Goal: Transaction & Acquisition: Subscribe to service/newsletter

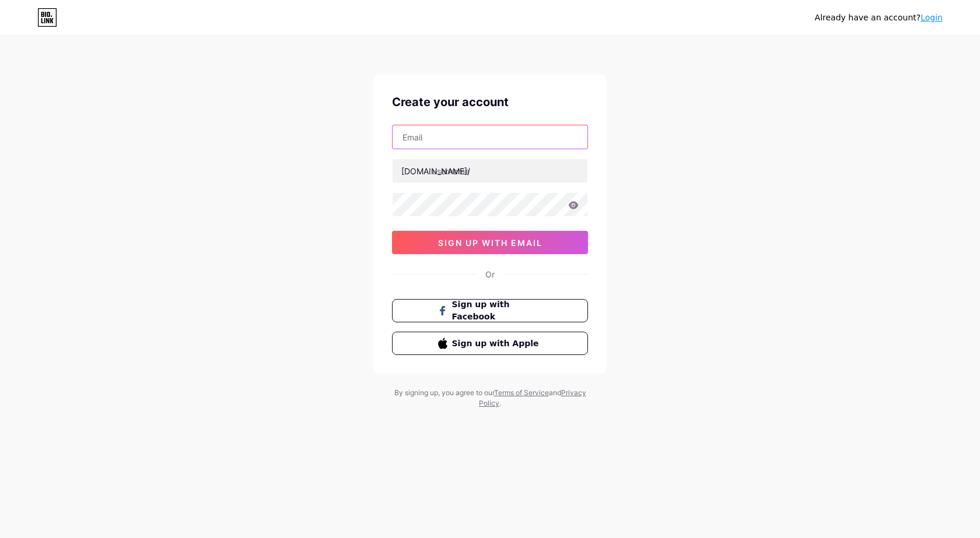
click at [441, 128] on input "text" at bounding box center [489, 136] width 195 height 23
paste input "[EMAIL_ADDRESS][DOMAIN_NAME]"
type input "[EMAIL_ADDRESS][DOMAIN_NAME]"
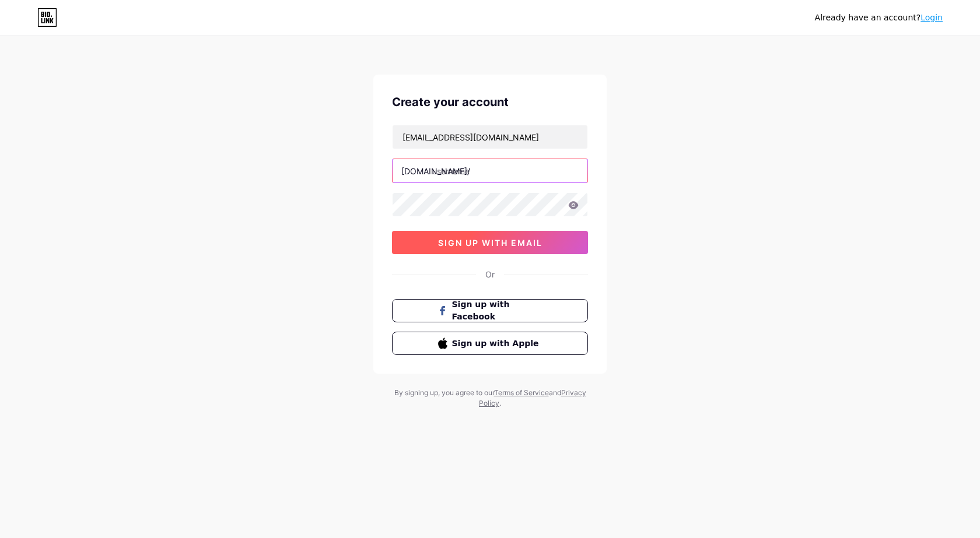
paste input "callgirlindore"
type input "callgirlindore"
click at [467, 248] on button "sign up with email" at bounding box center [490, 242] width 196 height 23
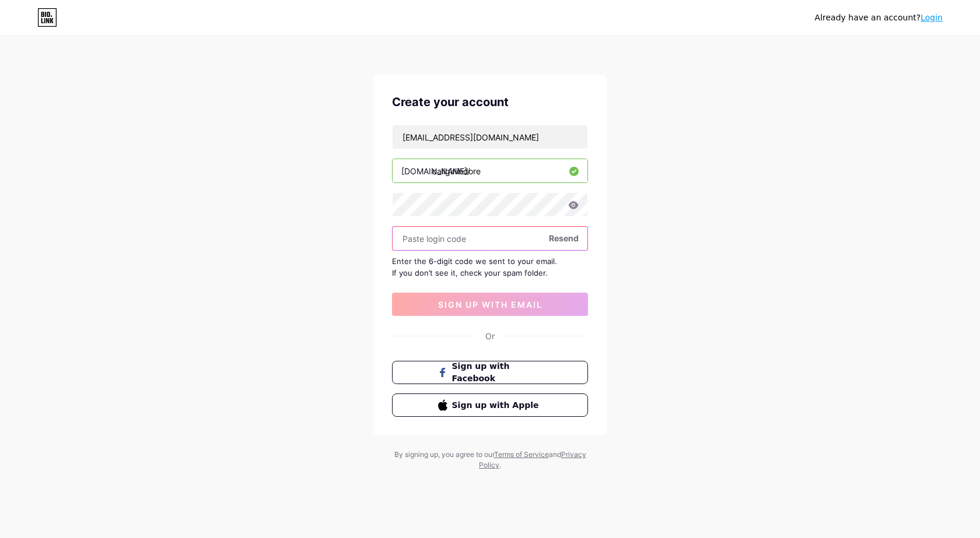
paste input "459994"
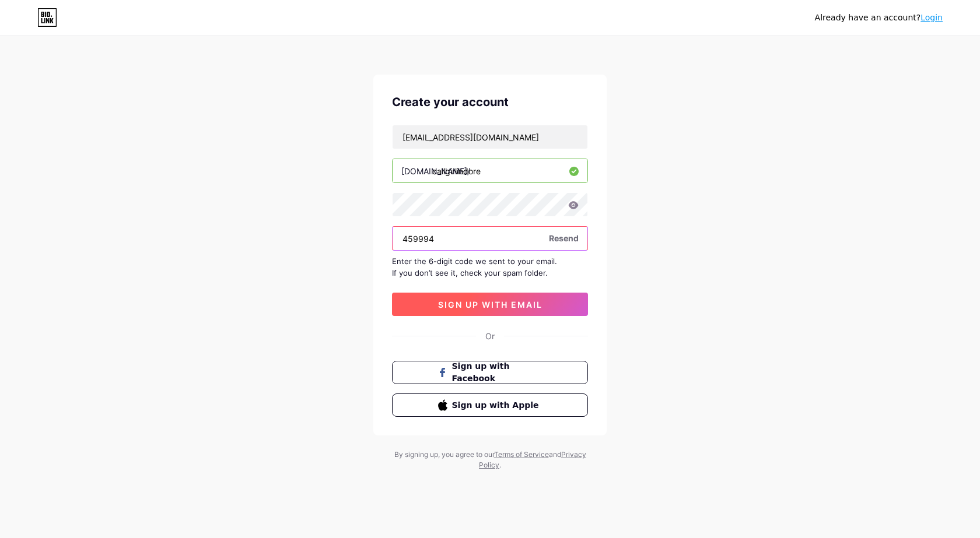
type input "459994"
click at [475, 294] on button "sign up with email" at bounding box center [490, 304] width 196 height 23
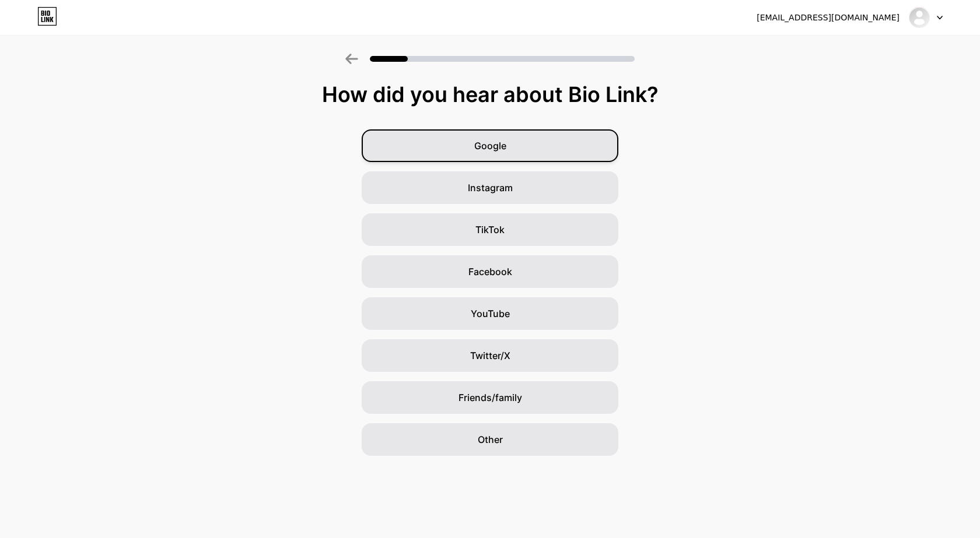
click at [497, 146] on span "Google" at bounding box center [490, 146] width 32 height 14
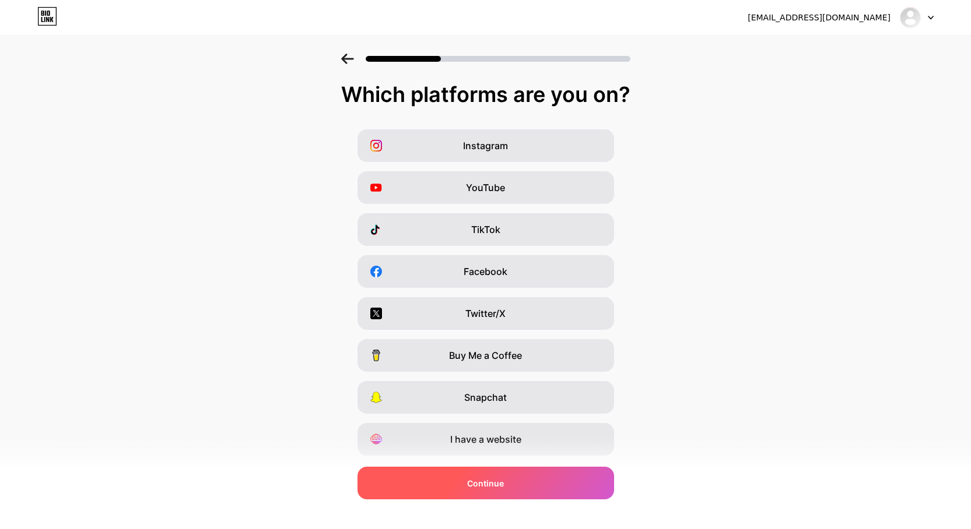
click at [576, 495] on div "Continue" at bounding box center [485, 483] width 257 height 33
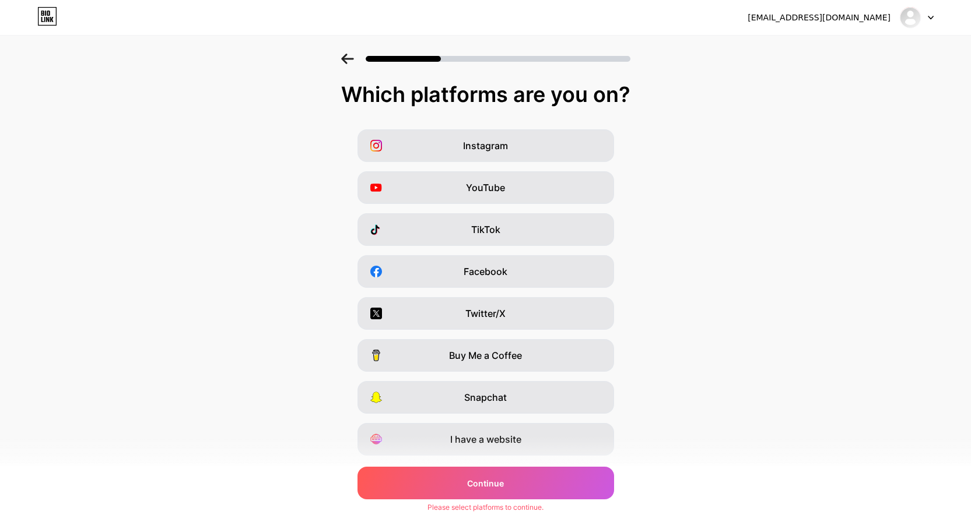
drag, startPoint x: 583, startPoint y: 471, endPoint x: 588, endPoint y: 464, distance: 8.7
click at [583, 472] on div "Continue" at bounding box center [485, 483] width 257 height 33
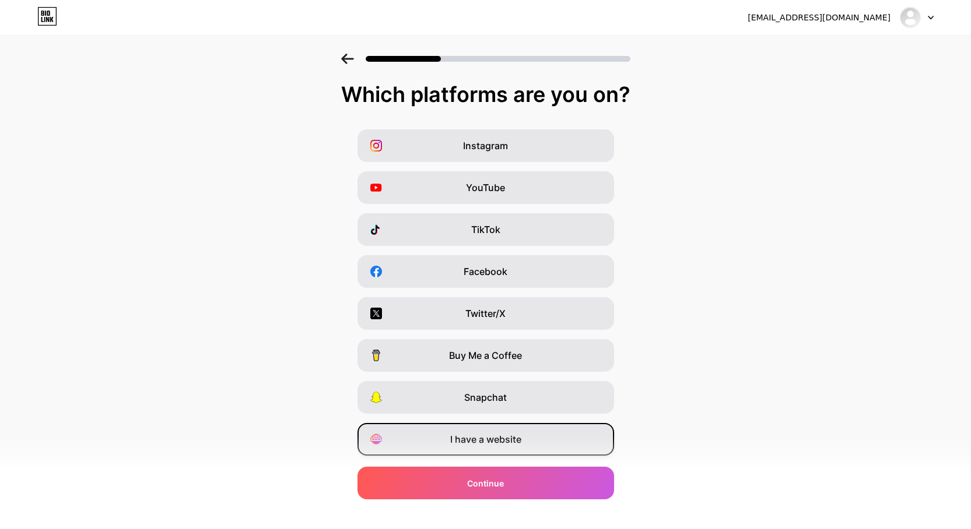
click at [552, 440] on div "I have a website" at bounding box center [485, 439] width 257 height 33
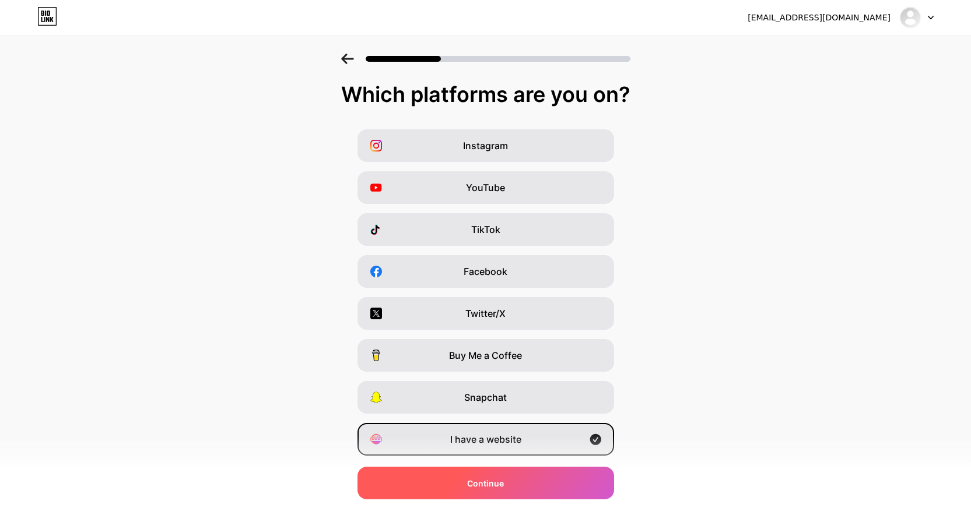
click at [548, 475] on div "Continue" at bounding box center [485, 483] width 257 height 33
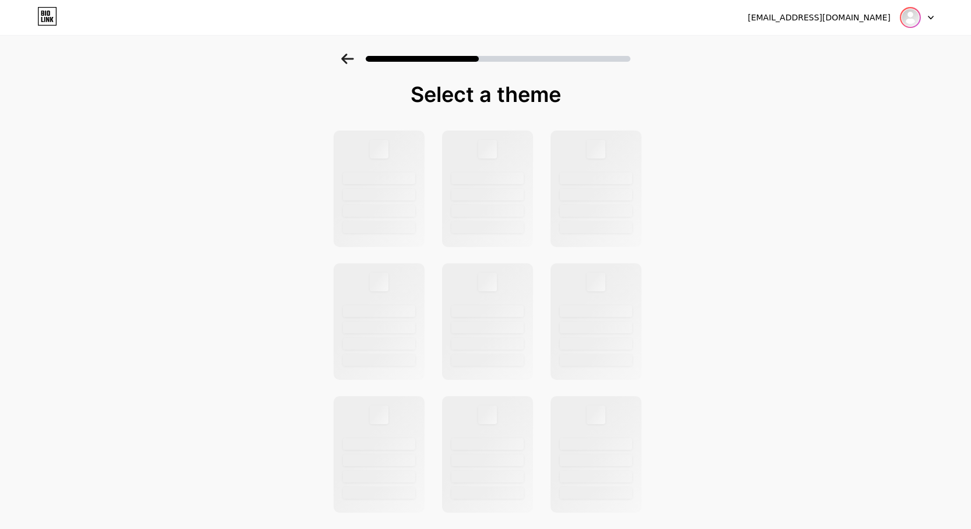
click at [917, 15] on img at bounding box center [910, 17] width 19 height 19
click at [906, 15] on img at bounding box center [910, 17] width 19 height 19
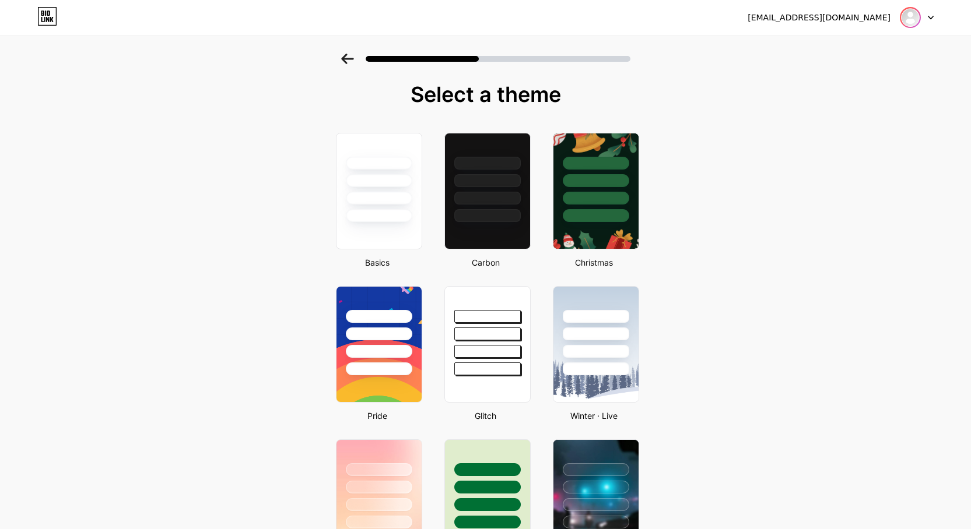
click at [907, 15] on img at bounding box center [910, 17] width 19 height 19
click at [394, 206] on div at bounding box center [378, 178] width 87 height 92
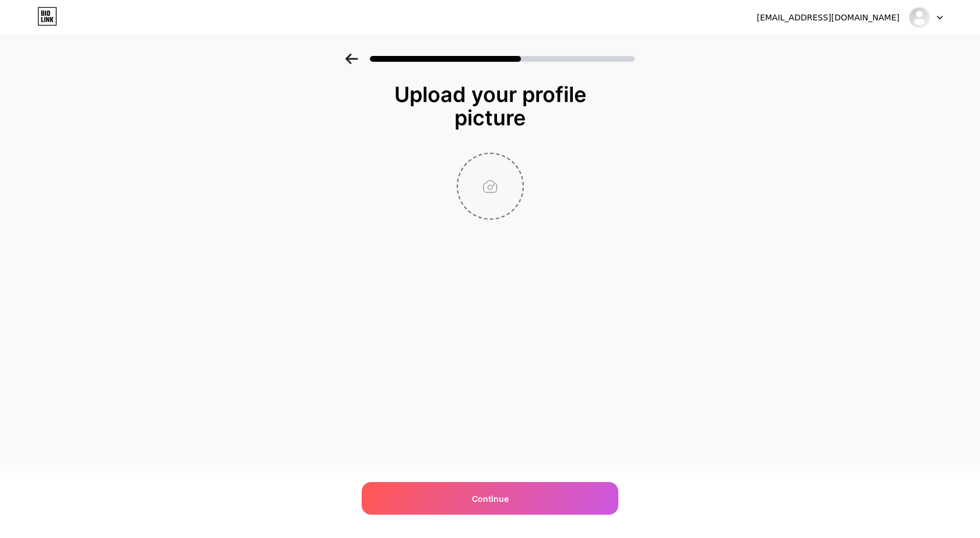
click at [493, 166] on input "file" at bounding box center [490, 186] width 65 height 65
type input "C:\fakepath\callgirlindore.jpg"
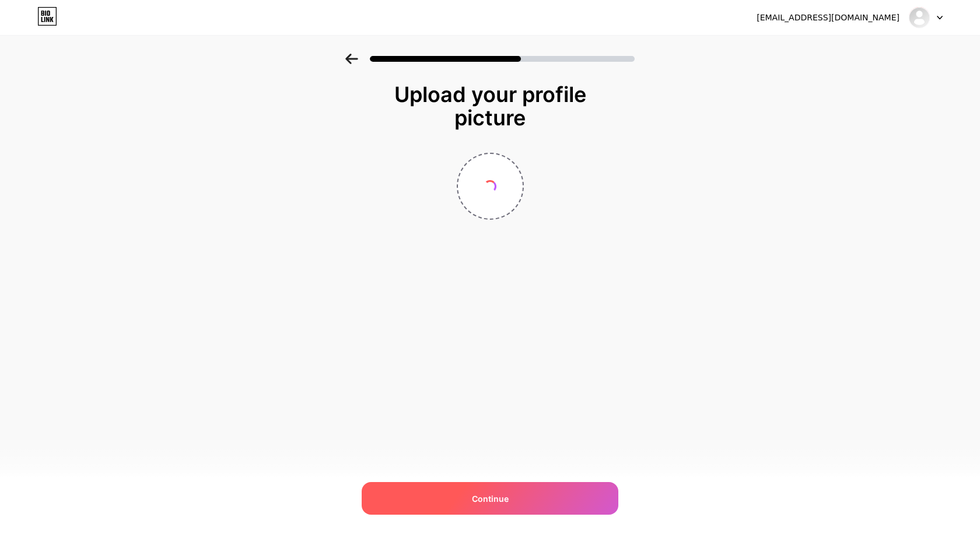
click at [492, 500] on span "Continue" at bounding box center [490, 499] width 37 height 12
click at [520, 499] on div "Continue" at bounding box center [490, 498] width 257 height 33
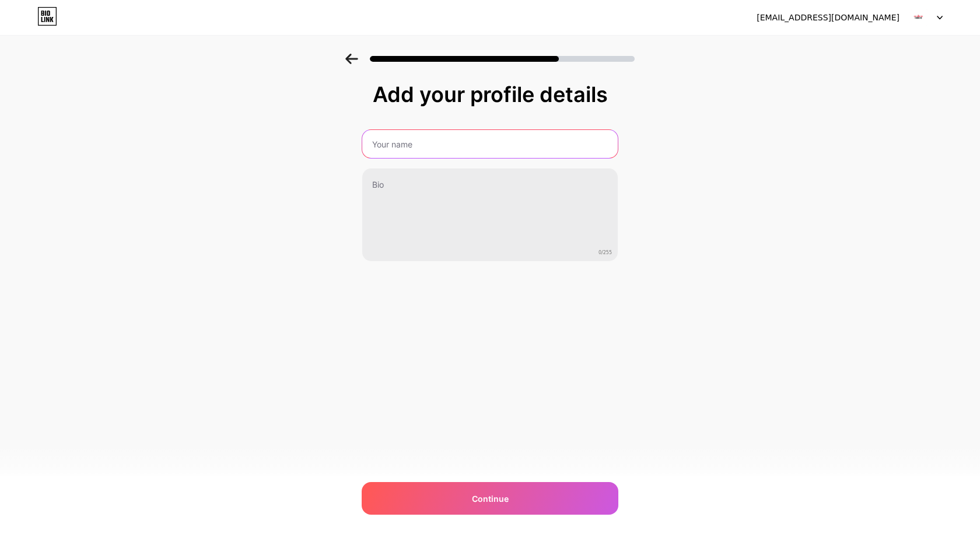
click at [416, 145] on input "text" at bounding box center [489, 144] width 255 height 28
paste input "callgirlindore"
type input "callgirlindore"
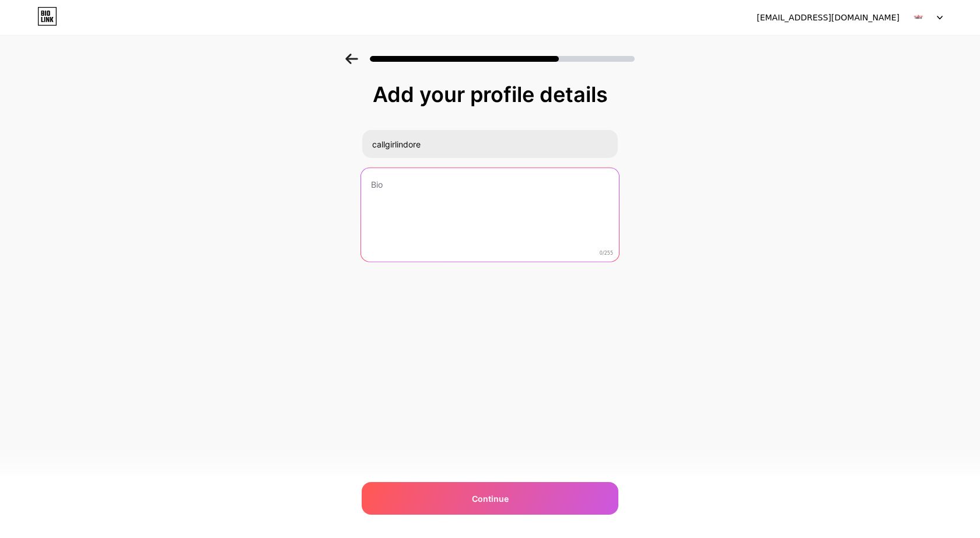
click at [398, 215] on textarea at bounding box center [490, 215] width 258 height 95
paste textarea "Use the top escort service in [GEOGRAPHIC_DATA] to have first-rate call girl se…"
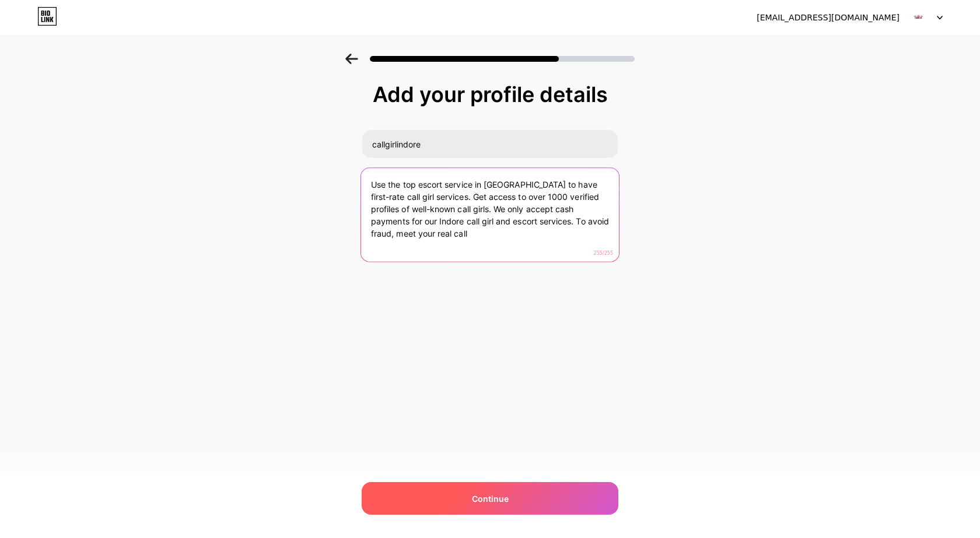
type textarea "Use the top escort service in [GEOGRAPHIC_DATA] to have first-rate call girl se…"
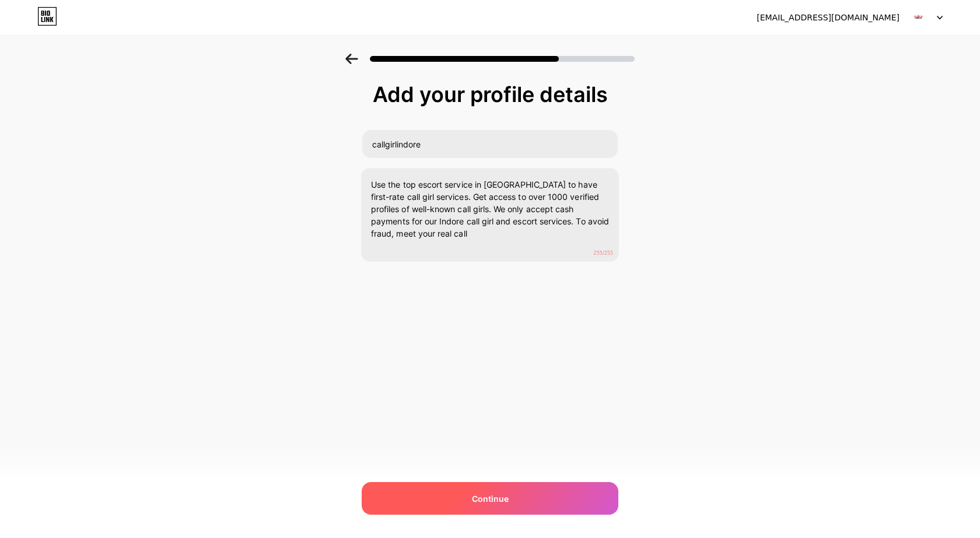
click at [506, 491] on div "Continue" at bounding box center [490, 498] width 257 height 33
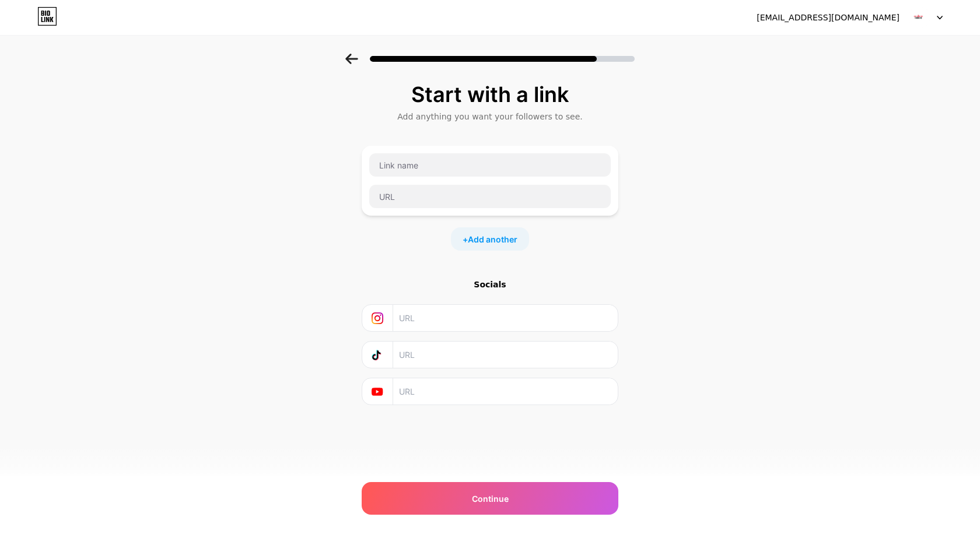
click at [353, 56] on icon at bounding box center [351, 59] width 13 height 10
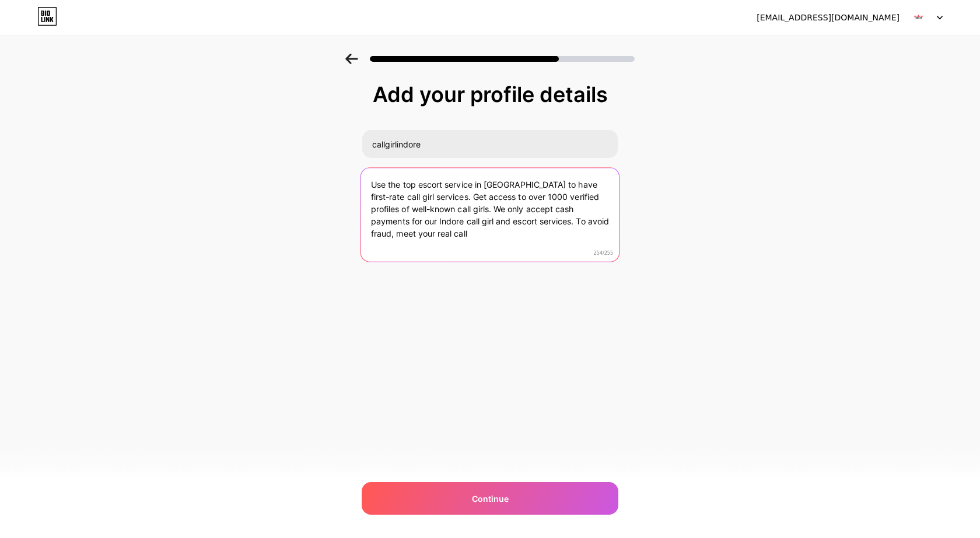
drag, startPoint x: 423, startPoint y: 239, endPoint x: 507, endPoint y: 226, distance: 84.9
click at [507, 226] on textarea "Use the top escort service in [GEOGRAPHIC_DATA] to have first-rate call girl se…" at bounding box center [490, 215] width 258 height 95
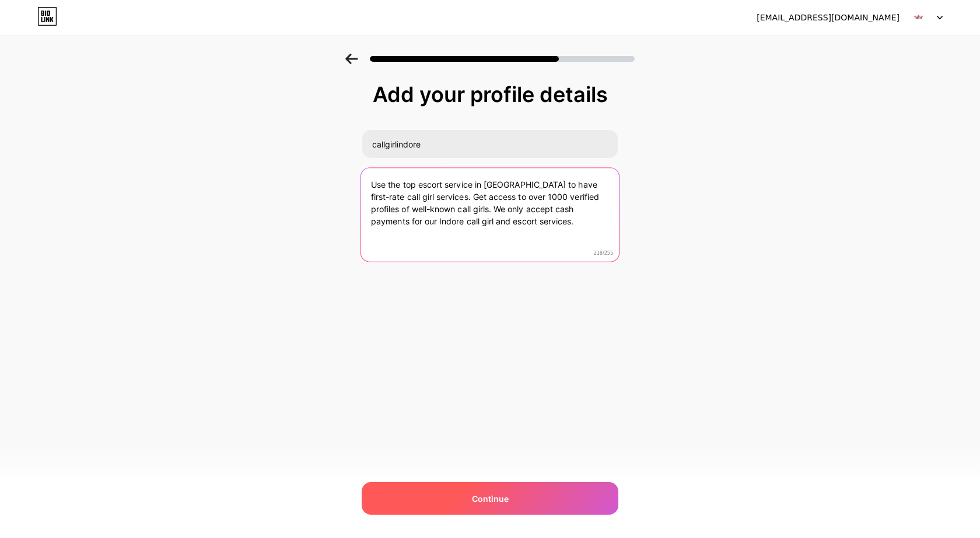
type textarea "Use the top escort service in [GEOGRAPHIC_DATA] to have first-rate call girl se…"
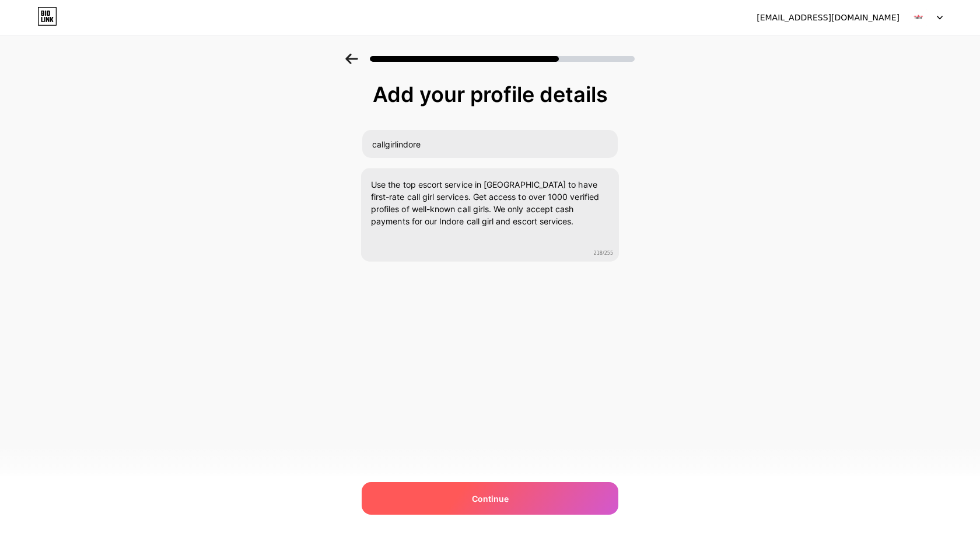
click at [499, 493] on span "Continue" at bounding box center [490, 499] width 37 height 12
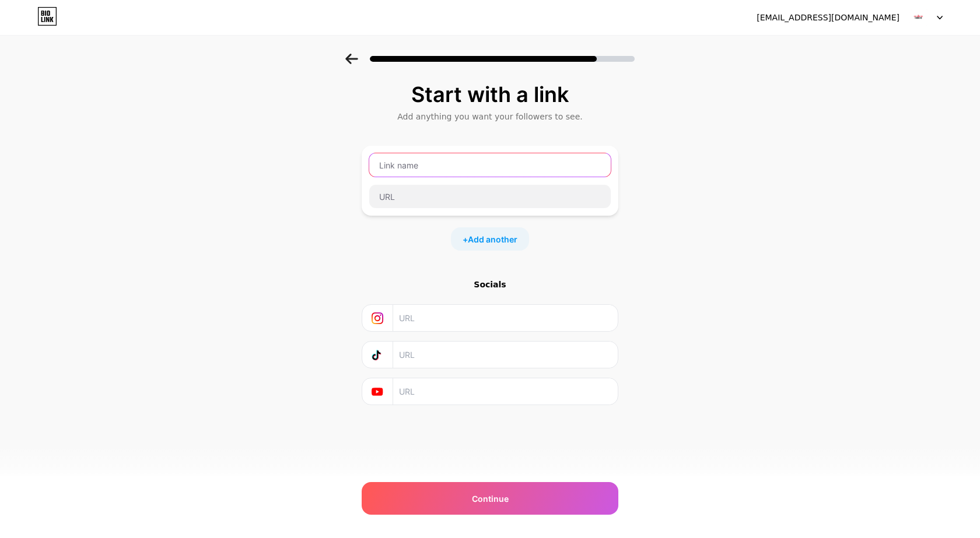
click at [427, 168] on input "text" at bounding box center [489, 164] width 241 height 23
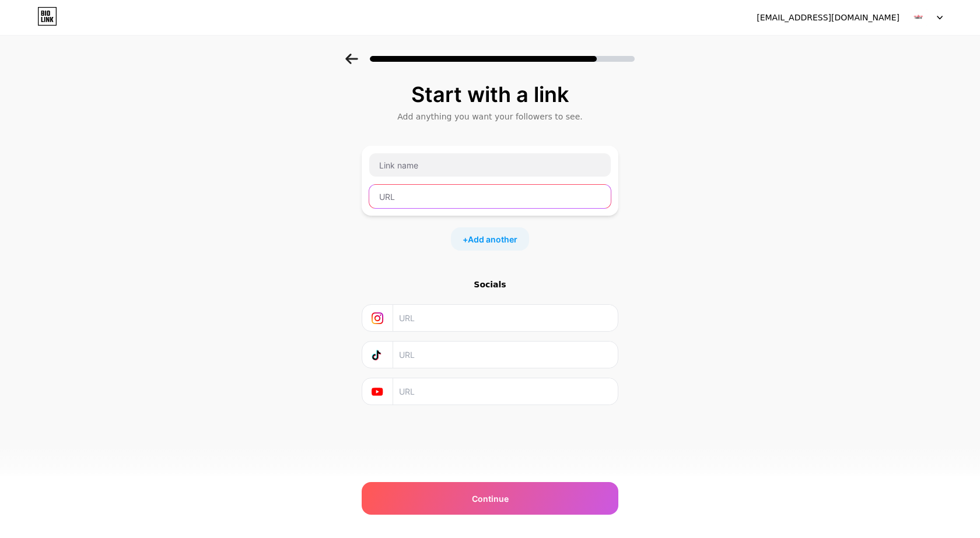
click at [433, 192] on input "text" at bounding box center [489, 196] width 241 height 23
paste input "[URL][DOMAIN_NAME]"
type input "[URL][DOMAIN_NAME]"
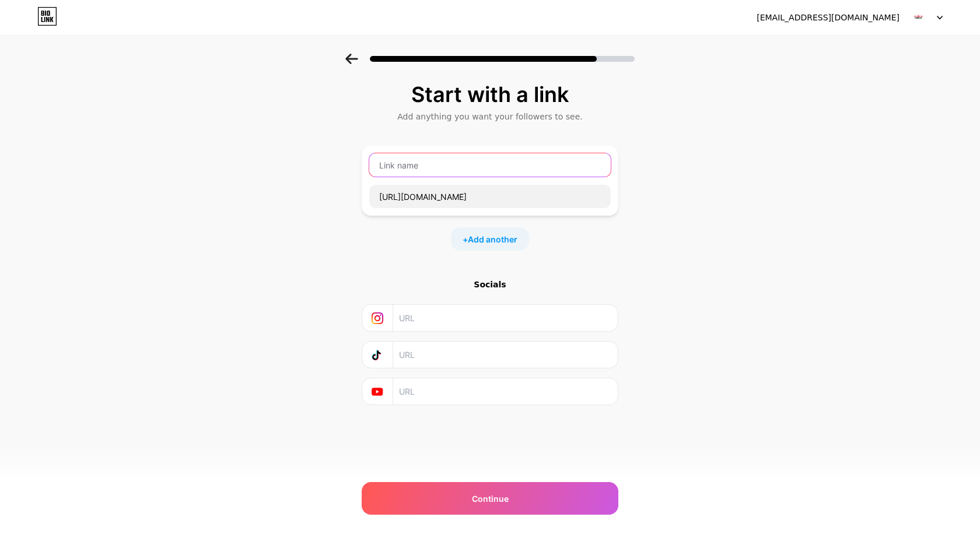
click at [425, 171] on input "text" at bounding box center [489, 164] width 241 height 23
paste input "[DOMAIN_NAME]"
type input "[DOMAIN_NAME]"
click at [590, 482] on div "[EMAIL_ADDRESS][DOMAIN_NAME] Logout Link Copied Start with a link Add anything …" at bounding box center [490, 269] width 980 height 538
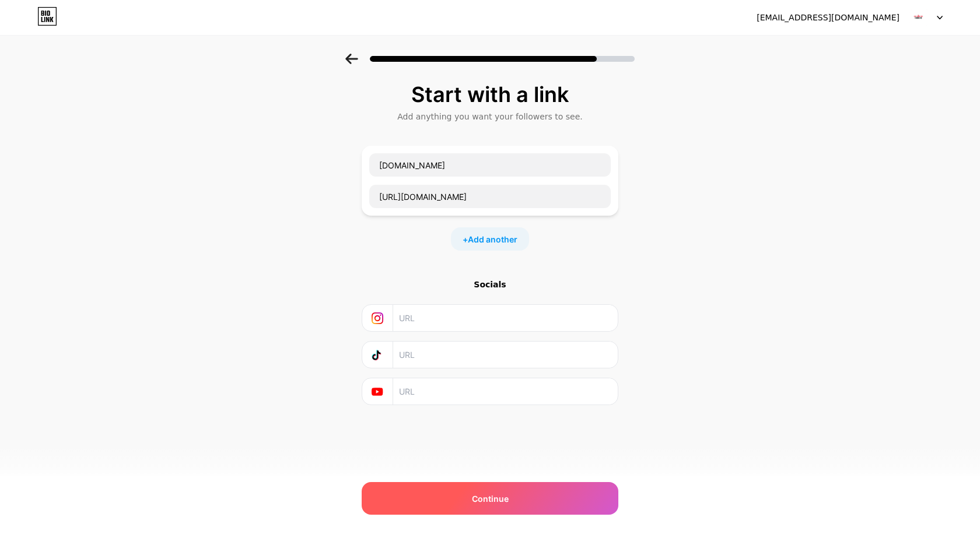
click at [588, 490] on div "Continue" at bounding box center [490, 498] width 257 height 33
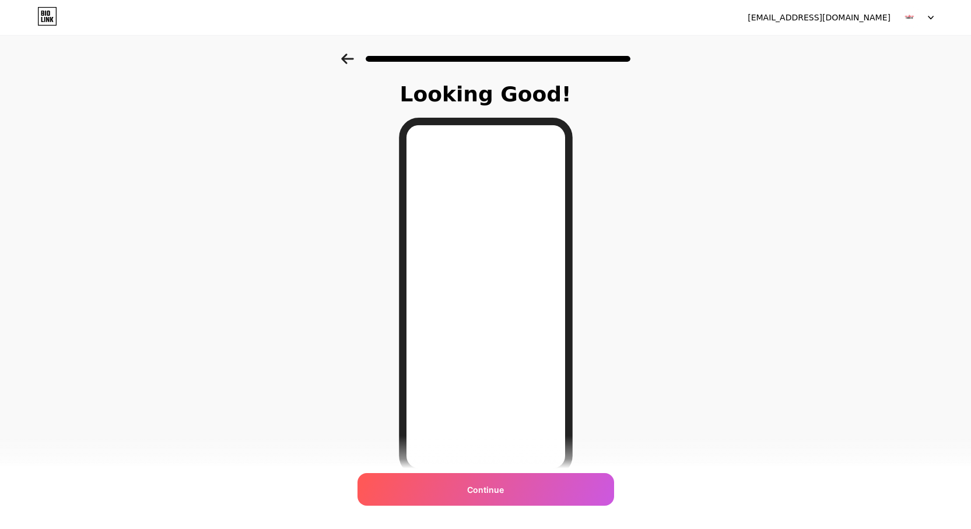
click at [514, 500] on div "Continue" at bounding box center [485, 489] width 257 height 33
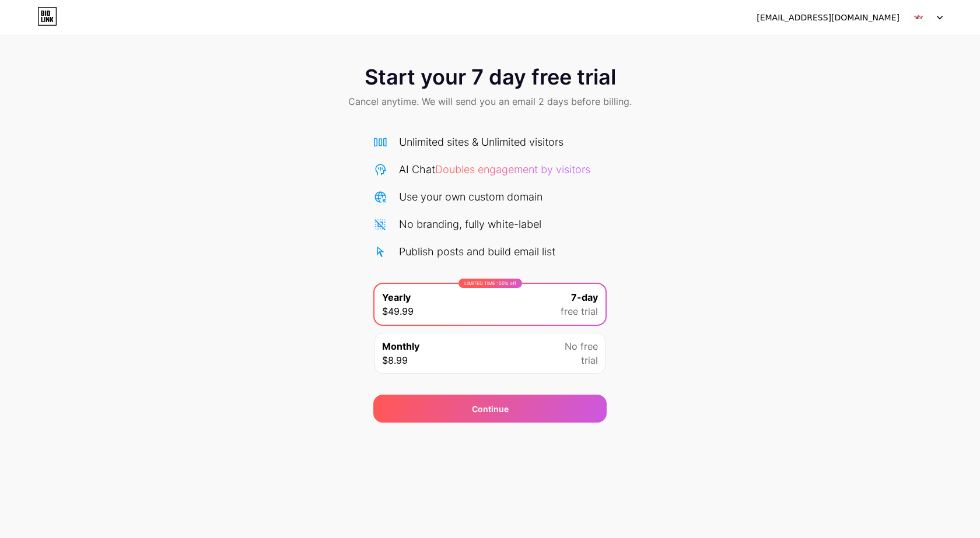
click at [924, 17] on img at bounding box center [919, 17] width 22 height 22
click at [609, 14] on div "[EMAIL_ADDRESS][DOMAIN_NAME] Logout" at bounding box center [490, 17] width 980 height 21
click at [906, 19] on div "[EMAIL_ADDRESS][DOMAIN_NAME]" at bounding box center [849, 17] width 186 height 21
click at [922, 15] on img at bounding box center [919, 17] width 22 height 22
click at [845, 17] on div "[EMAIL_ADDRESS][DOMAIN_NAME]" at bounding box center [827, 18] width 143 height 12
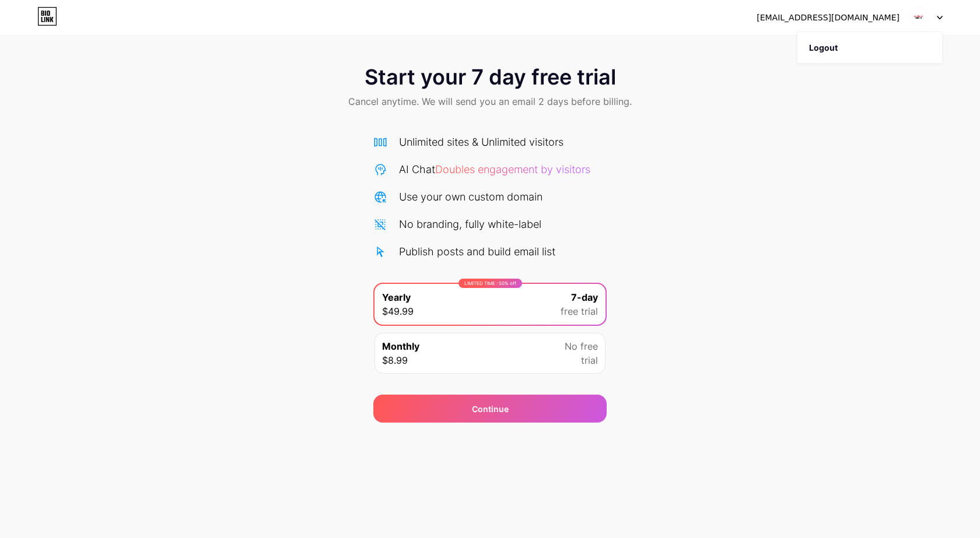
click at [45, 12] on icon at bounding box center [47, 16] width 20 height 19
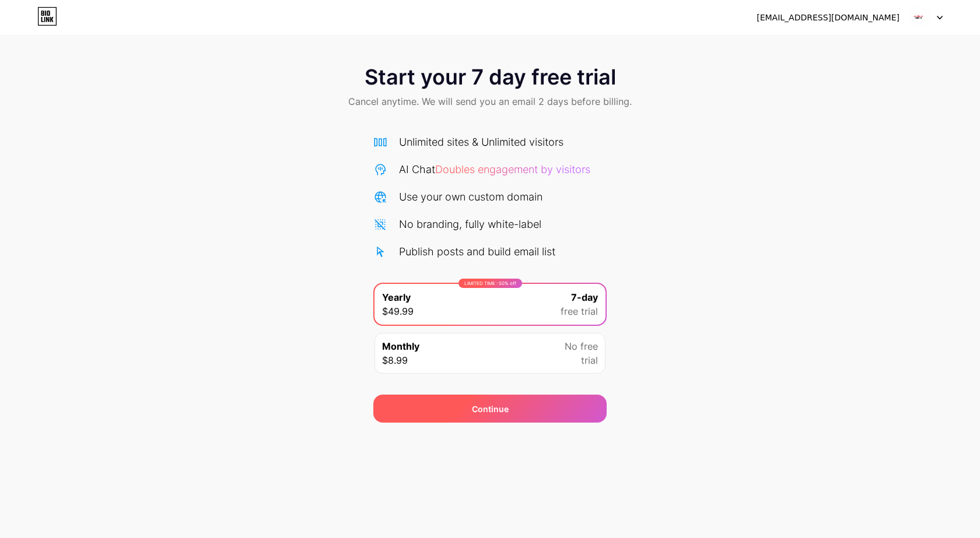
click at [493, 418] on div "Continue" at bounding box center [489, 409] width 233 height 28
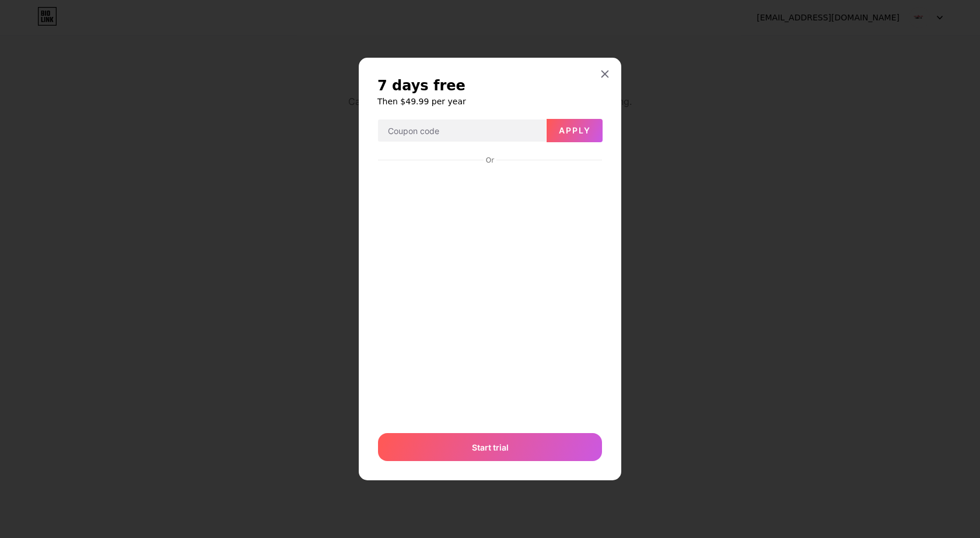
click at [606, 62] on div "7 days free Then $49.99 per year Apply Or Start trial" at bounding box center [490, 269] width 262 height 423
click at [601, 70] on icon at bounding box center [604, 73] width 9 height 9
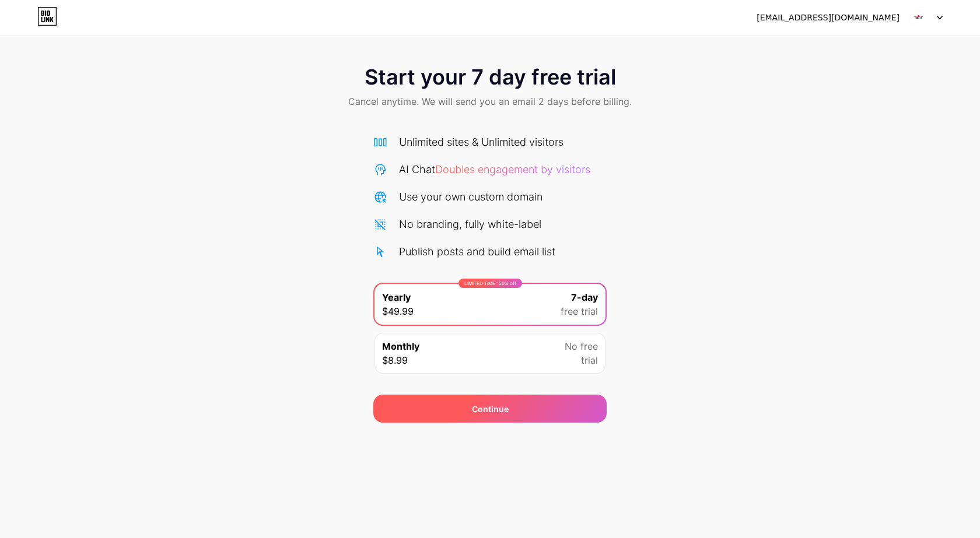
click at [536, 412] on div "Continue" at bounding box center [489, 409] width 233 height 28
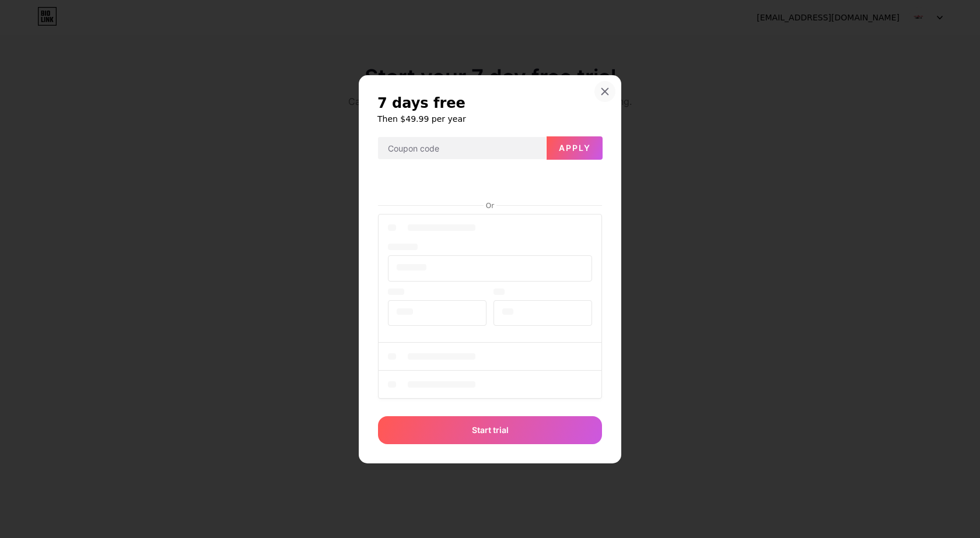
click at [611, 90] on div at bounding box center [604, 91] width 21 height 21
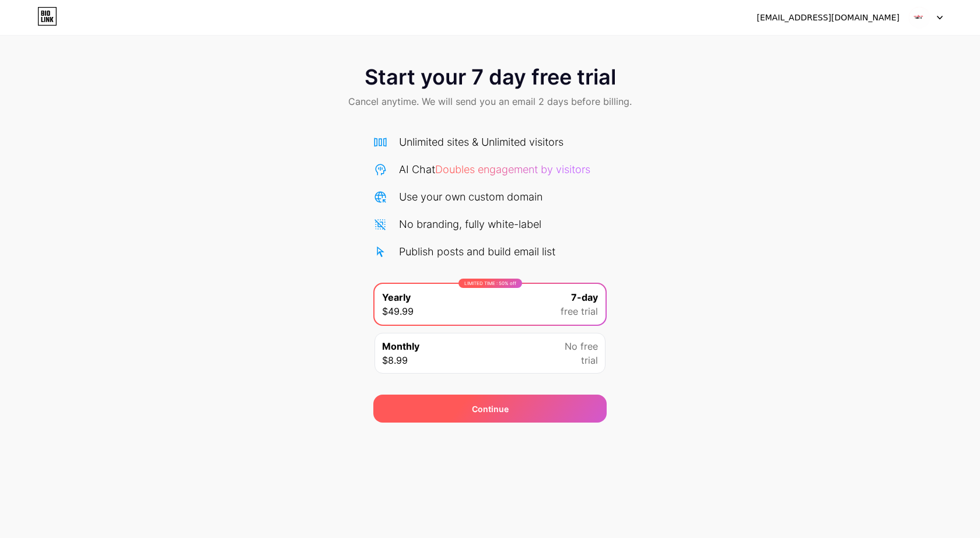
click at [508, 407] on div "Continue" at bounding box center [489, 409] width 233 height 28
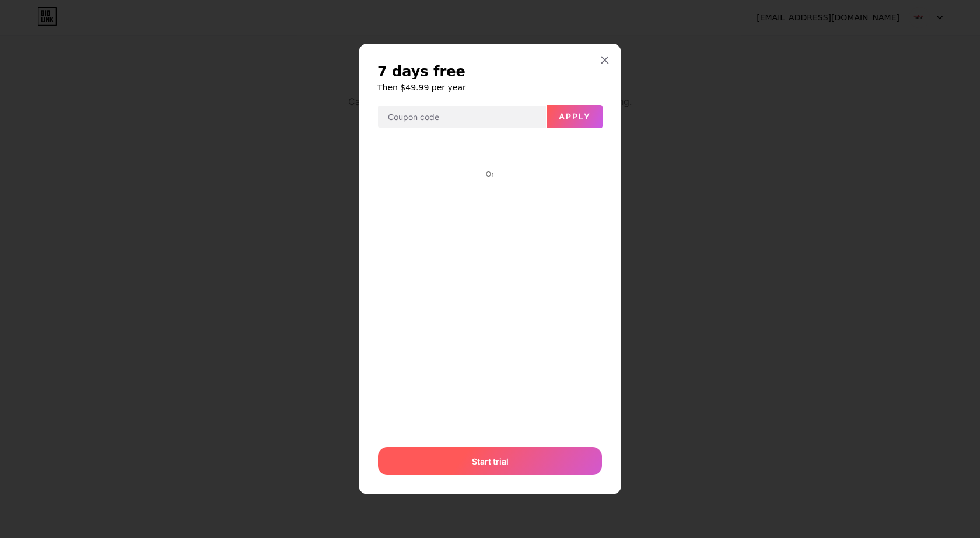
click at [494, 460] on span "Start trial" at bounding box center [490, 461] width 37 height 12
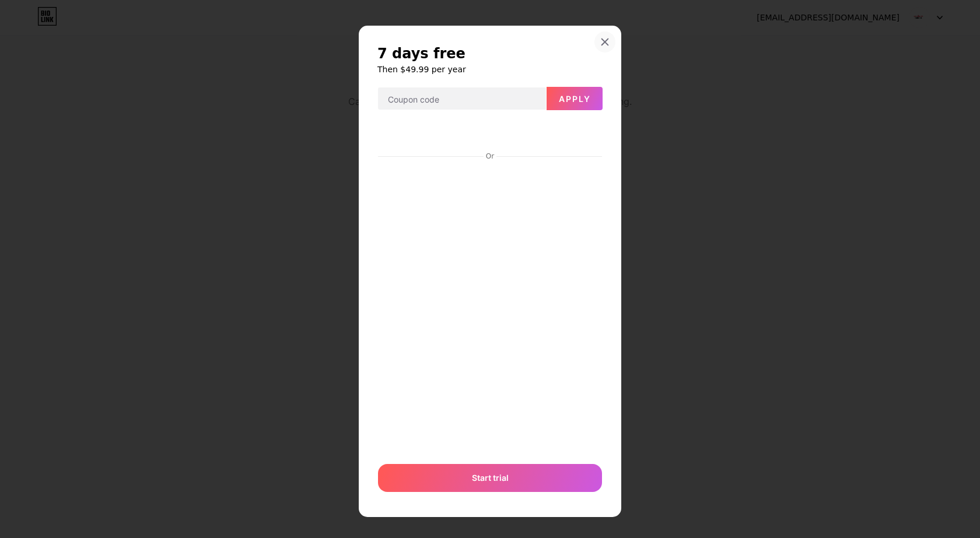
click at [603, 42] on icon at bounding box center [604, 41] width 9 height 9
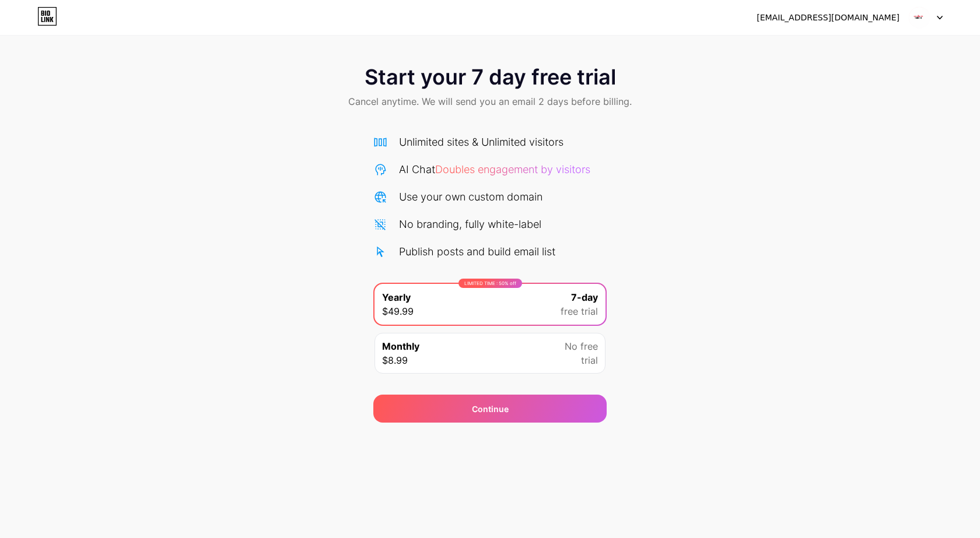
click at [883, 12] on div "[EMAIL_ADDRESS][DOMAIN_NAME]" at bounding box center [827, 18] width 143 height 12
click at [893, 16] on div "[EMAIL_ADDRESS][DOMAIN_NAME]" at bounding box center [827, 18] width 143 height 12
click at [941, 18] on icon at bounding box center [939, 17] width 5 height 3
click at [846, 19] on div "[EMAIL_ADDRESS][DOMAIN_NAME]" at bounding box center [827, 18] width 143 height 12
